Goal: Check status: Check status

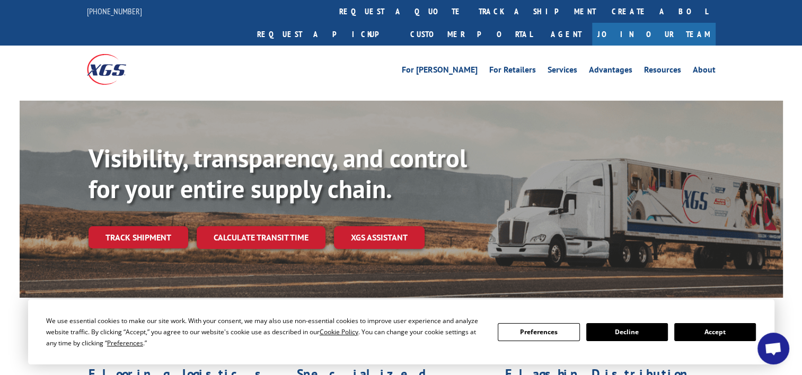
click at [145, 231] on div "Visibility, transparency, and control for your entire supply chain. Track shipm…" at bounding box center [436, 217] width 694 height 148
click at [145, 226] on link "Track shipment" at bounding box center [139, 237] width 100 height 22
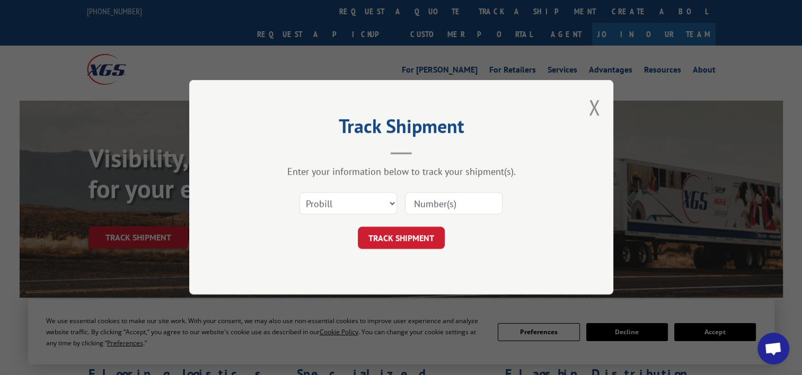
click at [382, 189] on div "Select category... Probill BOL PO" at bounding box center [401, 204] width 318 height 35
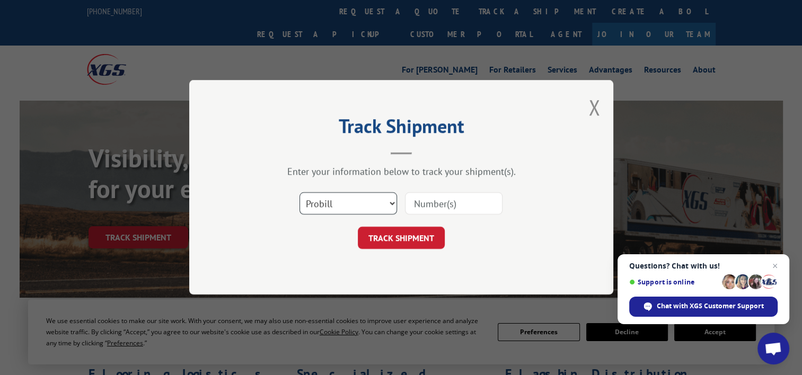
click at [382, 207] on select "Select category... Probill BOL PO" at bounding box center [348, 204] width 98 height 22
select select "bol"
click at [299, 193] on select "Select category... Probill BOL PO" at bounding box center [348, 204] width 98 height 22
click at [428, 201] on input at bounding box center [454, 204] width 98 height 22
paste input "50870682"
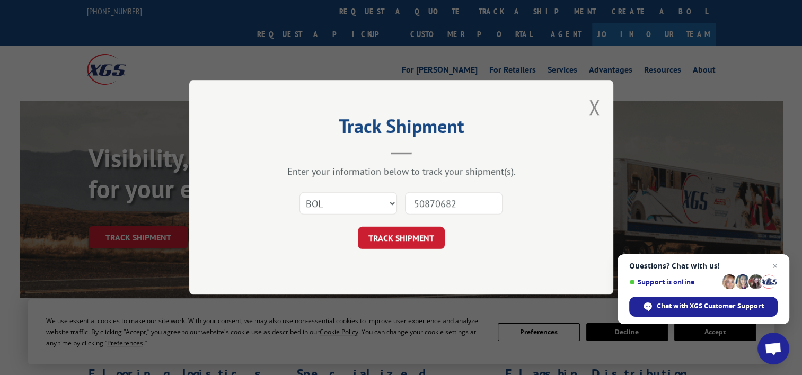
type input "50870682"
click at [380, 197] on select "Select category... Probill BOL PO" at bounding box center [348, 204] width 98 height 22
select select "probill"
click at [299, 193] on select "Select category... Probill BOL PO" at bounding box center [348, 204] width 98 height 22
click at [416, 248] on button "TRACK SHIPMENT" at bounding box center [401, 238] width 87 height 22
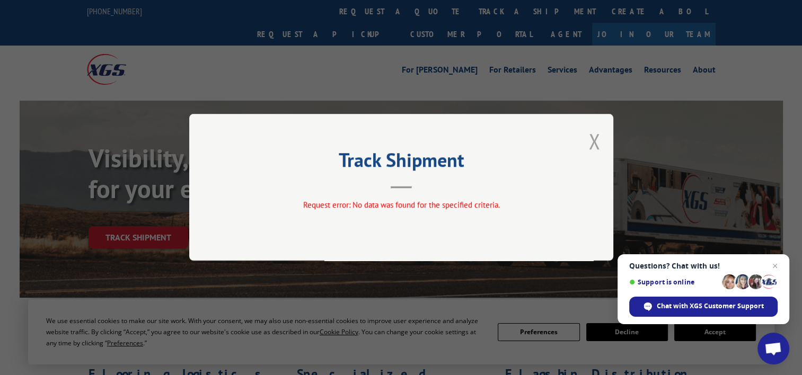
click at [599, 141] on button "Close modal" at bounding box center [594, 141] width 12 height 28
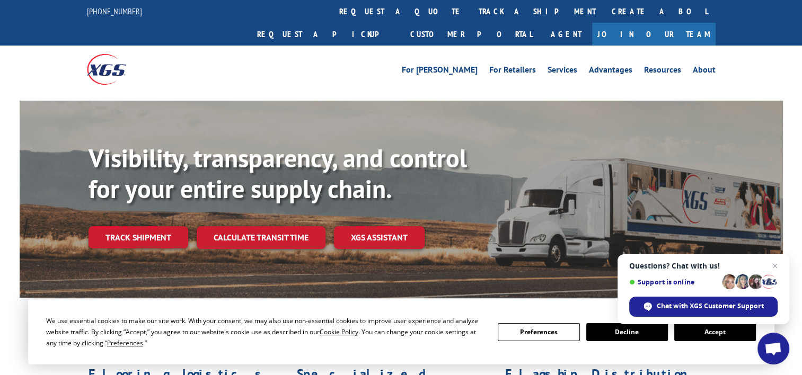
click at [82, 208] on div "Visibility, transparency, and control for your entire supply chain. Track shipm…" at bounding box center [401, 210] width 763 height 218
click at [102, 226] on link "Track shipment" at bounding box center [139, 237] width 100 height 22
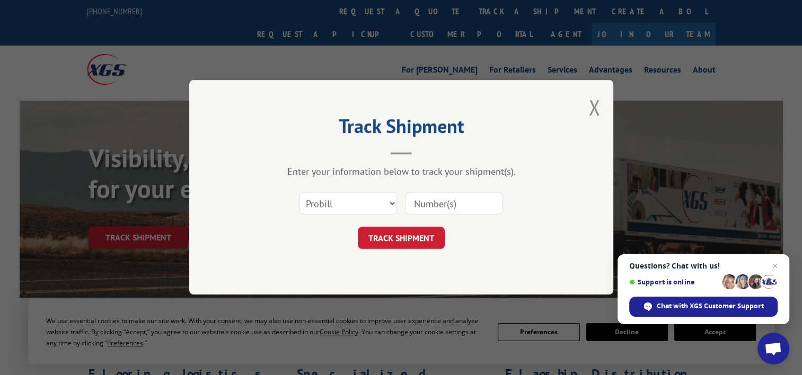
click at [444, 202] on input at bounding box center [454, 204] width 98 height 22
paste input "50870682"
type input "50870682"
click button "TRACK SHIPMENT" at bounding box center [401, 238] width 87 height 22
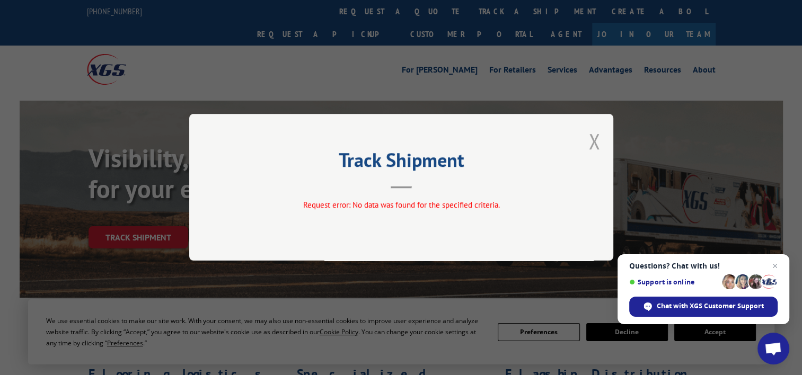
click at [597, 140] on button "Close modal" at bounding box center [594, 141] width 12 height 28
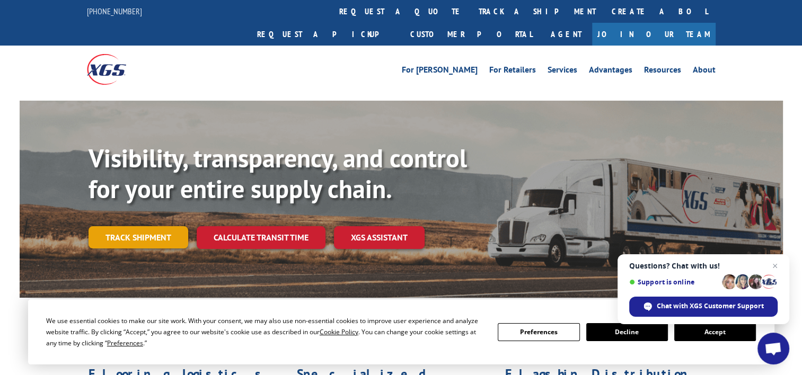
click at [130, 226] on link "Track shipment" at bounding box center [139, 237] width 100 height 22
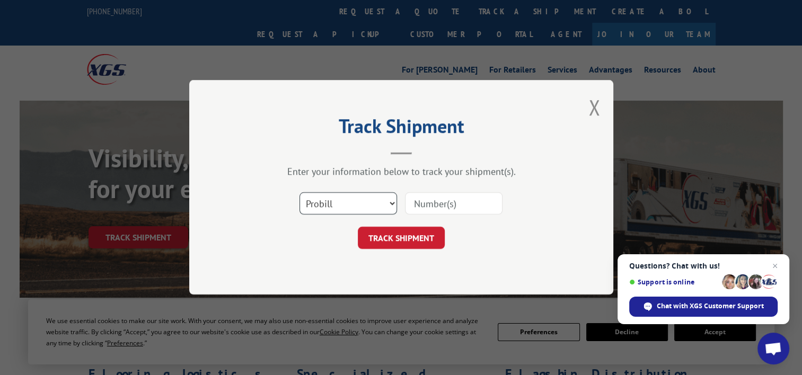
click at [365, 206] on select "Select category... Probill BOL PO" at bounding box center [348, 204] width 98 height 22
select select "bol"
click at [299, 193] on select "Select category... Probill BOL PO" at bounding box center [348, 204] width 98 height 22
click at [421, 199] on input at bounding box center [454, 204] width 98 height 22
paste input "50870682"
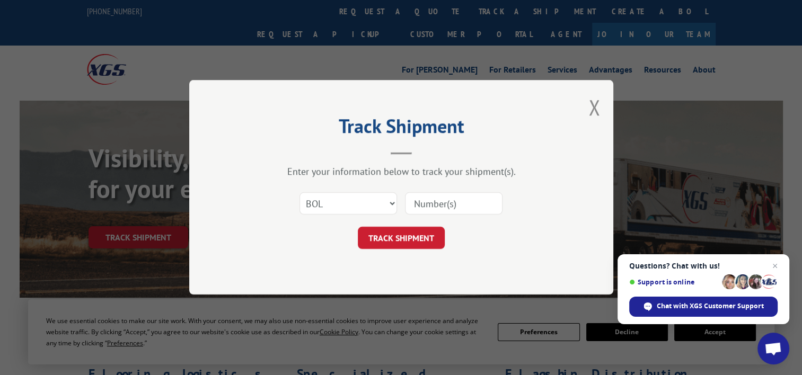
type input "50870682"
click button "TRACK SHIPMENT" at bounding box center [401, 238] width 87 height 22
